Goal: Transaction & Acquisition: Subscribe to service/newsletter

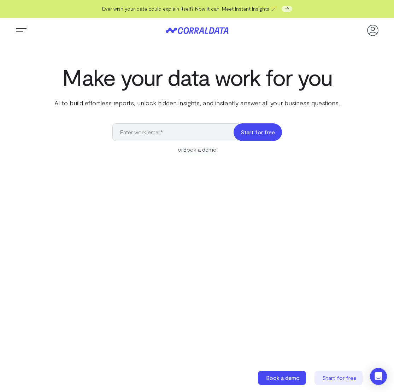
click at [258, 131] on button "Start for free" at bounding box center [258, 132] width 48 height 18
click at [258, 132] on button "Start for free" at bounding box center [258, 132] width 48 height 18
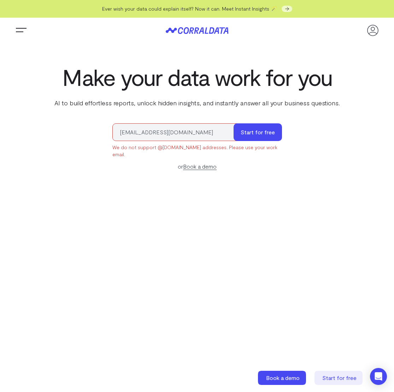
drag, startPoint x: 262, startPoint y: 135, endPoint x: 208, endPoint y: 126, distance: 54.8
click at [174, 135] on div "[EMAIL_ADDRESS][DOMAIN_NAME] Start for free" at bounding box center [197, 132] width 170 height 18
click at [242, 131] on button "Start for free" at bounding box center [258, 132] width 48 height 18
drag, startPoint x: 226, startPoint y: 132, endPoint x: 221, endPoint y: 132, distance: 4.9
click at [226, 132] on input "[EMAIL_ADDRESS][DOMAIN_NAME]" at bounding box center [176, 132] width 128 height 18
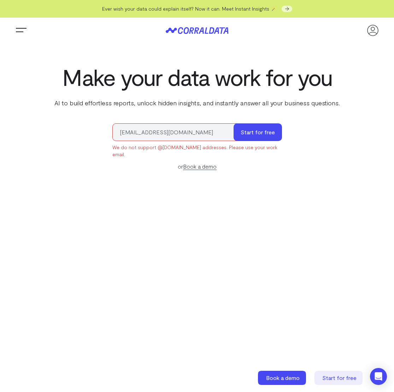
click at [186, 135] on input "[EMAIL_ADDRESS][DOMAIN_NAME]" at bounding box center [176, 132] width 128 height 18
click at [168, 132] on input "[EMAIL_ADDRESS][DOMAIN_NAME]" at bounding box center [176, 132] width 128 height 18
type input "[PERSON_NAME][EMAIL_ADDRESS][DOMAIN_NAME]"
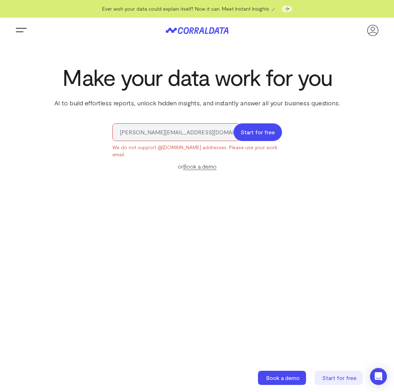
click at [258, 126] on button "Start for free" at bounding box center [258, 132] width 48 height 18
click at [262, 134] on button "Start for free" at bounding box center [258, 132] width 48 height 18
click at [258, 134] on button "Start for free" at bounding box center [258, 132] width 48 height 18
click at [262, 132] on button "Start for free" at bounding box center [258, 132] width 48 height 18
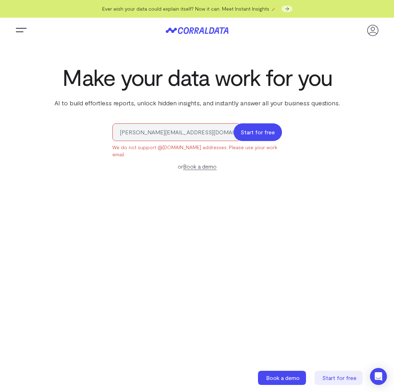
click at [262, 132] on button "Start for free" at bounding box center [258, 132] width 48 height 18
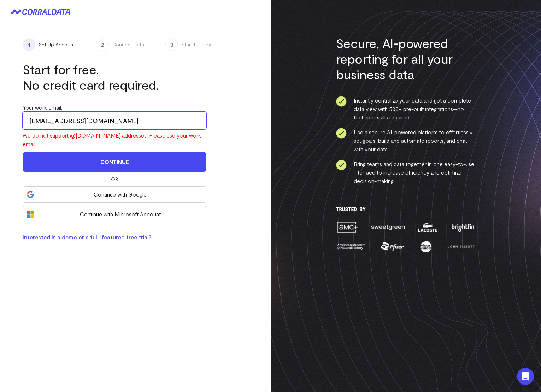
click at [117, 122] on input "moteranimarra@gmail.com" at bounding box center [115, 121] width 184 height 18
type input "[PERSON_NAME][EMAIL_ADDRESS][DOMAIN_NAME]"
click at [115, 153] on button "Continue" at bounding box center [115, 162] width 184 height 21
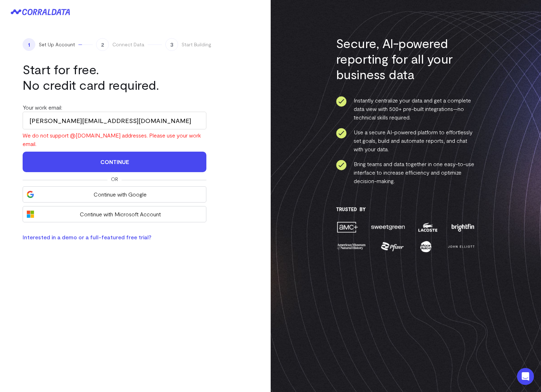
click at [114, 152] on div "1 Set Up Account 2 Connect Data 3 Start Building Start for free. No credit card…" at bounding box center [135, 140] width 271 height 232
